Goal: Find specific page/section: Find specific page/section

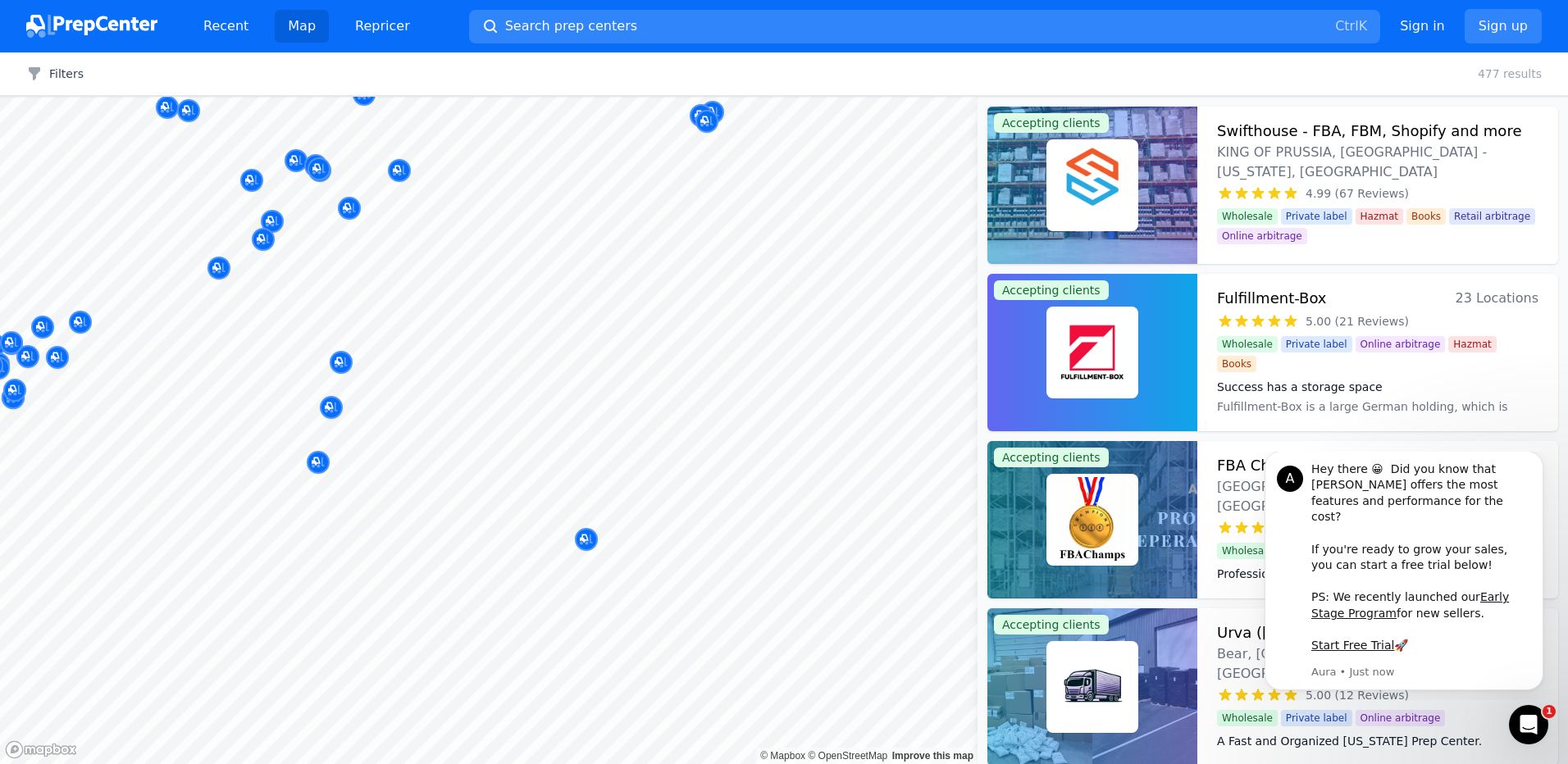
drag, startPoint x: 752, startPoint y: 431, endPoint x: 928, endPoint y: 493, distance: 186.6
click at [928, 493] on body "Recent Map Repricer Search prep centers Ctrl K Open main menu Sign in Sign up F…" at bounding box center [784, 382] width 1568 height 764
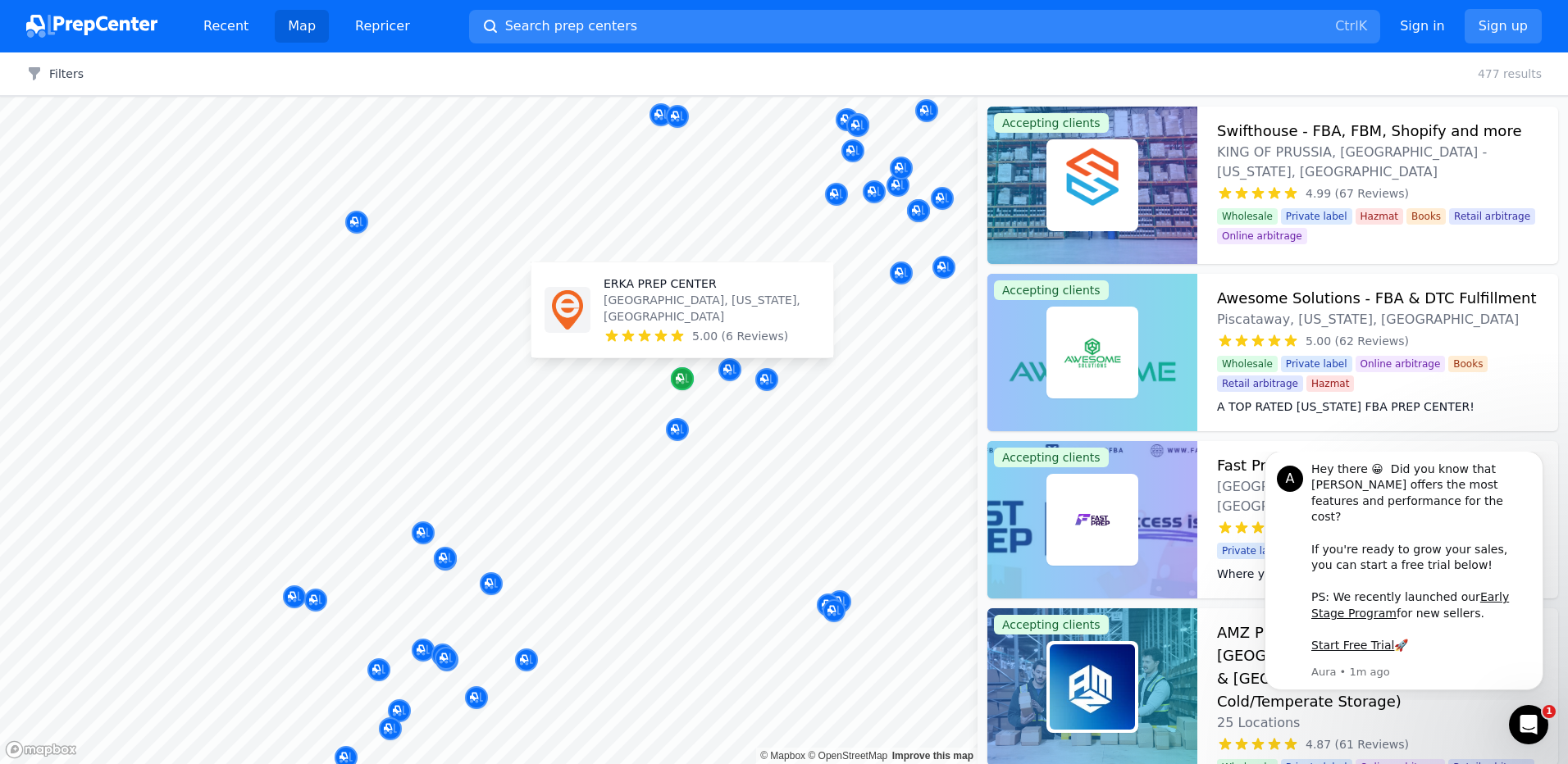
click at [677, 376] on icon "Map marker" at bounding box center [682, 378] width 13 height 16
click at [685, 375] on icon "Map marker" at bounding box center [682, 378] width 13 height 16
click at [686, 347] on div "[GEOGRAPHIC_DATA] [GEOGRAPHIC_DATA], [US_STATE], [GEOGRAPHIC_DATA] 5.00 (6 Revi…" at bounding box center [682, 310] width 289 height 82
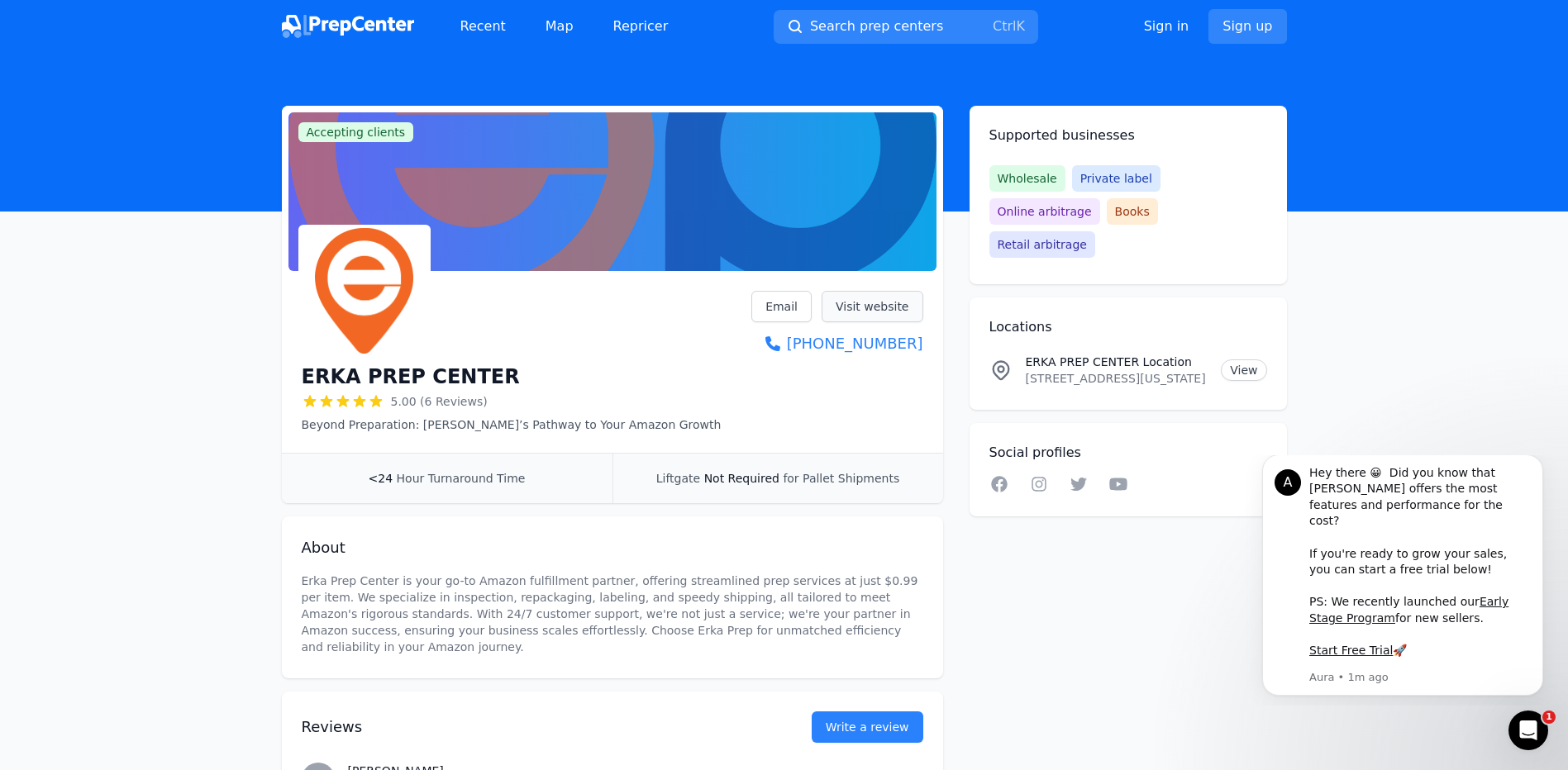
click at [861, 298] on link "Visit website" at bounding box center [872, 306] width 101 height 32
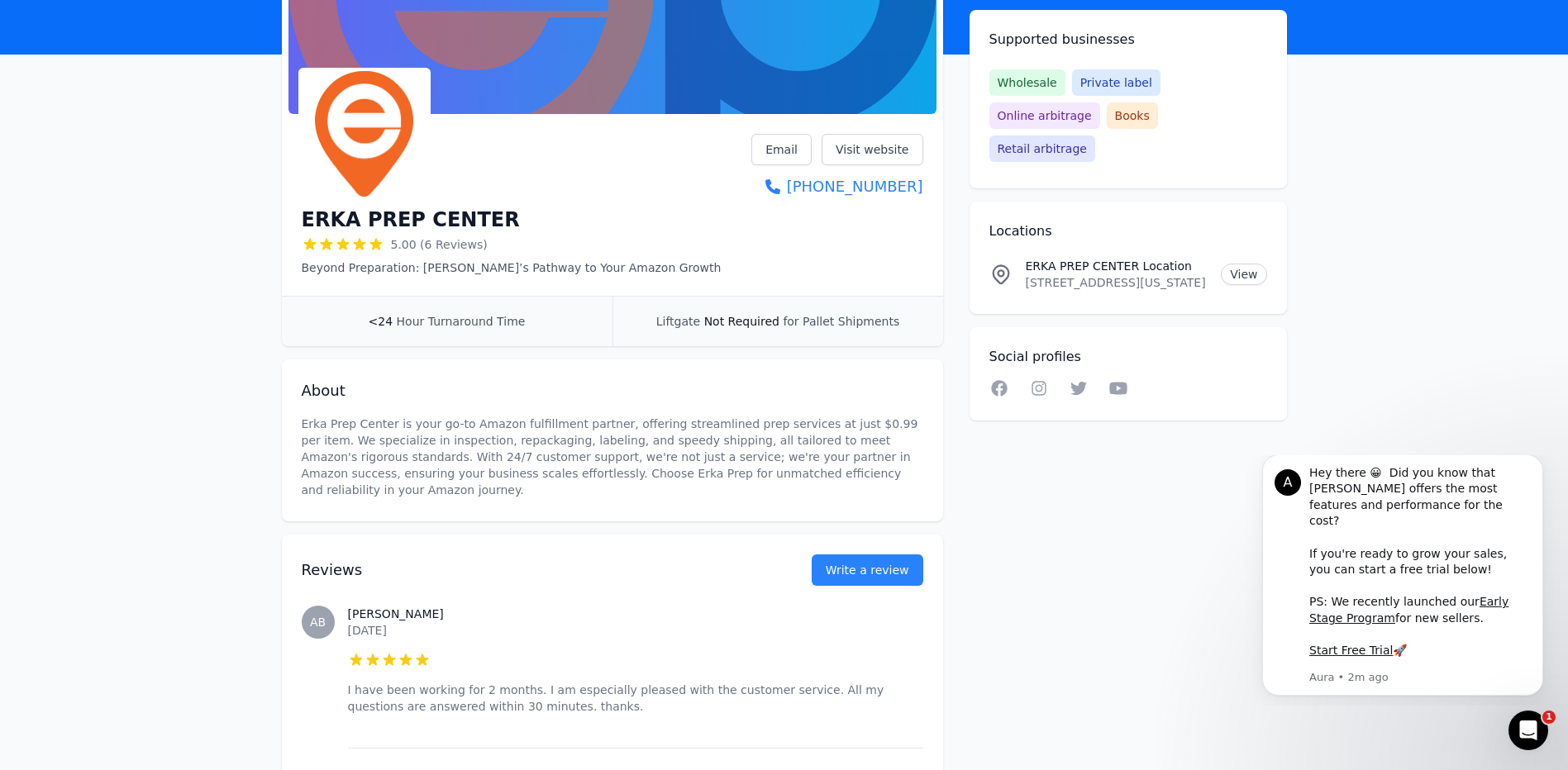
scroll to position [248, 0]
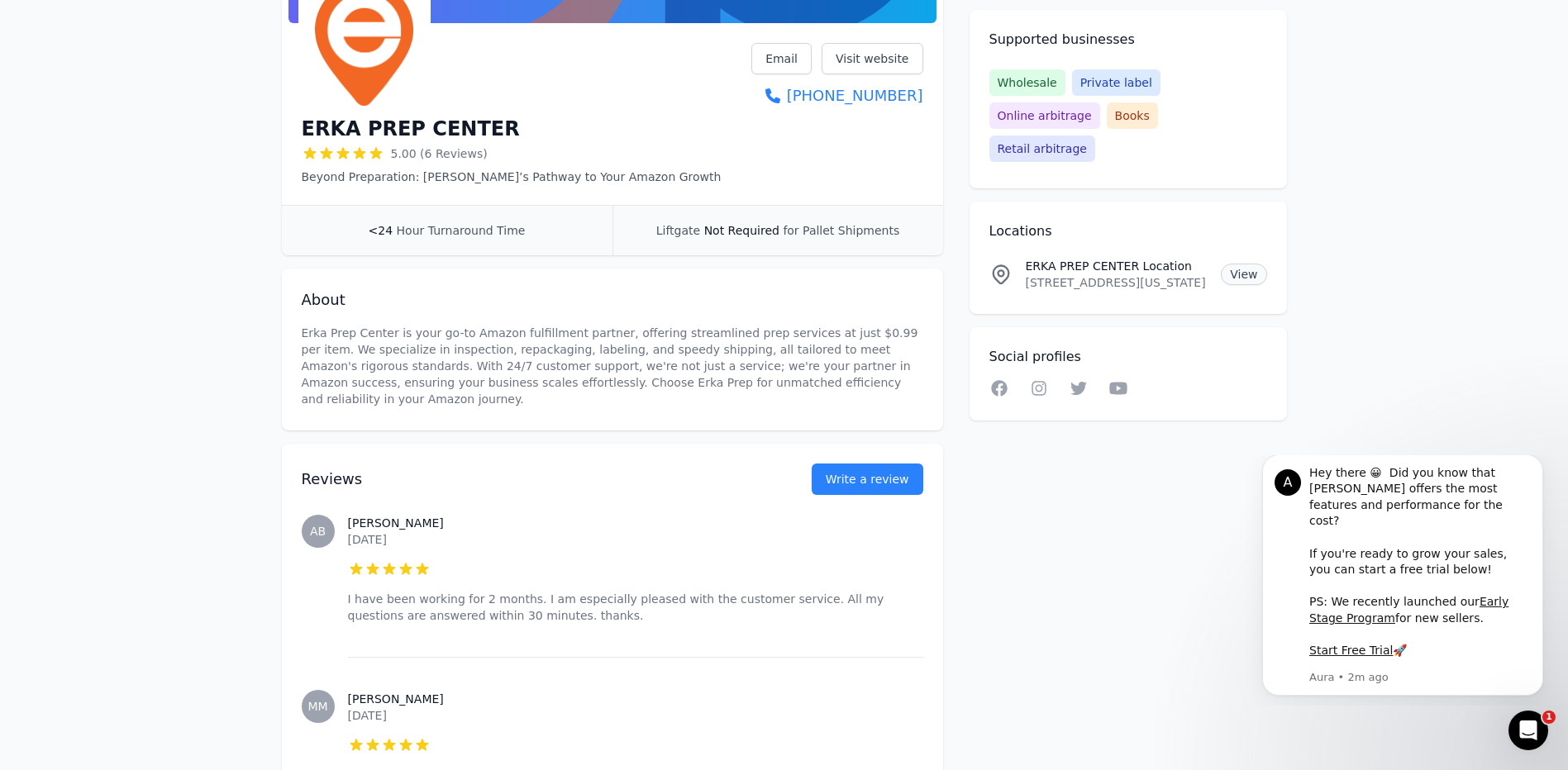
click at [1247, 263] on link "View" at bounding box center [1243, 274] width 45 height 21
